Goal: Task Accomplishment & Management: Use online tool/utility

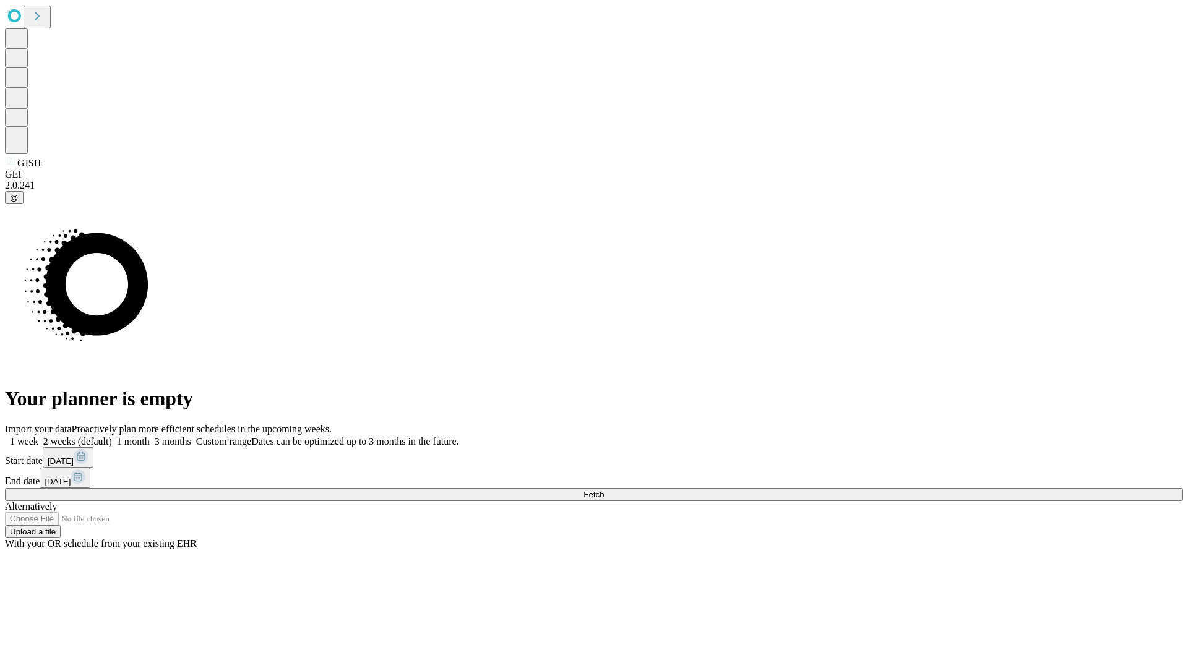
click at [604, 490] on span "Fetch" at bounding box center [594, 494] width 20 height 9
